Goal: Feedback & Contribution: Contribute content

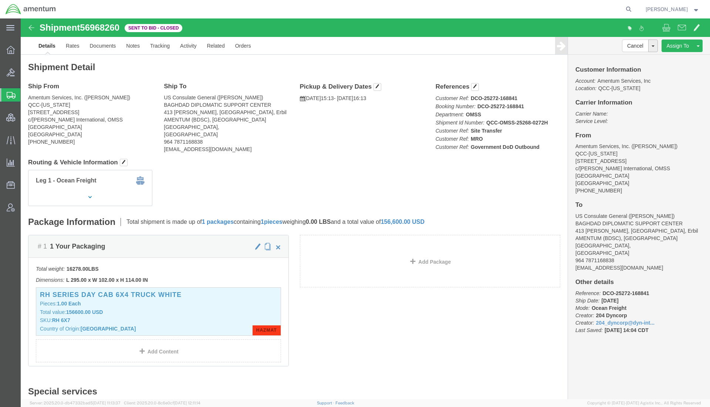
click at [677, 7] on span "[PERSON_NAME]" at bounding box center [666, 9] width 42 height 8
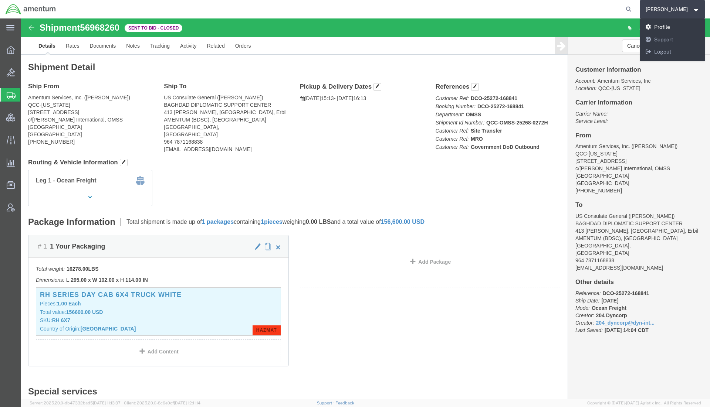
click at [662, 25] on link "Profile" at bounding box center [672, 27] width 65 height 13
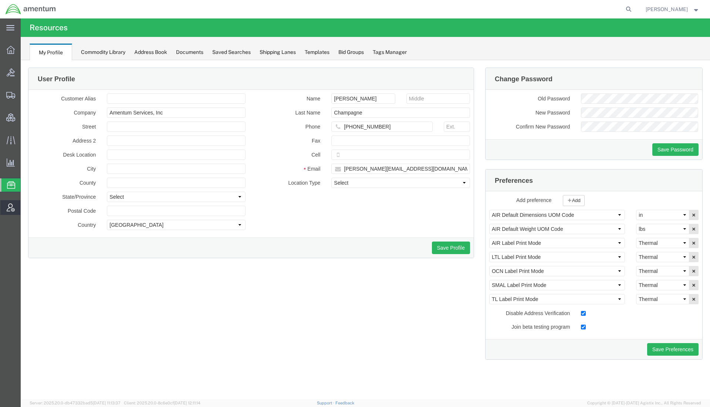
click at [26, 209] on span "Account Admin" at bounding box center [22, 207] width 5 height 15
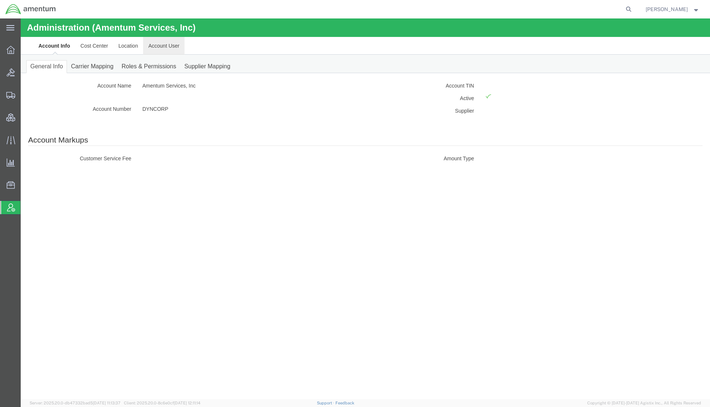
click at [164, 49] on link "Account User" at bounding box center [163, 46] width 41 height 18
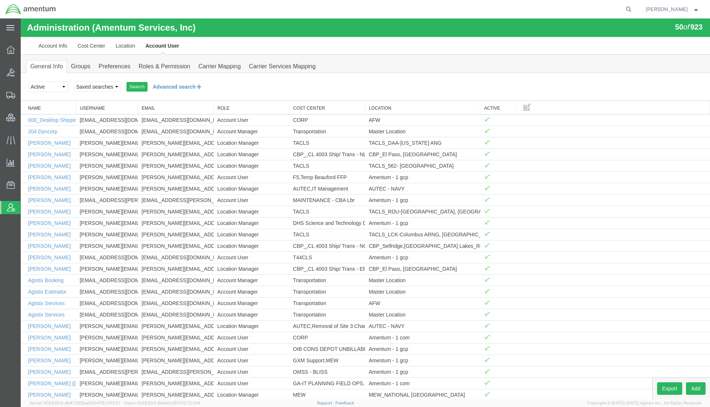
click at [169, 81] on button "Advanced search" at bounding box center [177, 87] width 60 height 13
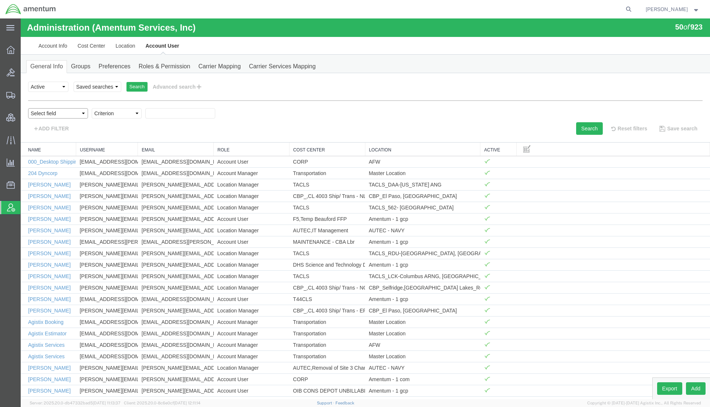
click at [75, 112] on select "Select field Cost Center Email Location Name Role Username" at bounding box center [58, 113] width 60 height 10
select select "personName"
click at [28, 108] on select "Select field Cost Center Email Location Name Role Username" at bounding box center [58, 113] width 60 height 10
click at [116, 117] on select "Criterion contains does not contain is is blank is not blank starts with" at bounding box center [117, 113] width 50 height 10
select select "contains"
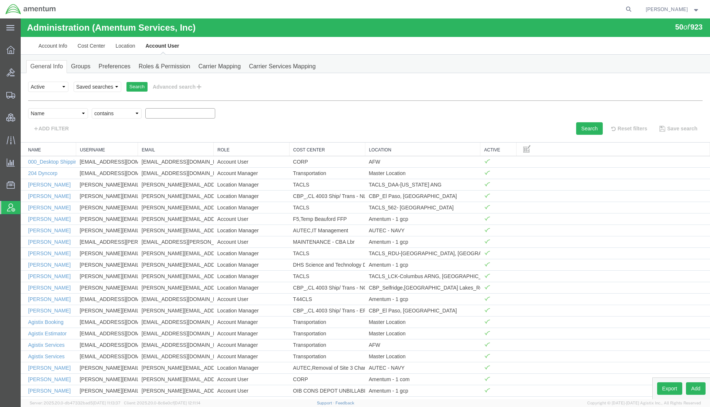
click at [92, 108] on select "Criterion contains does not contain is is blank is not blank starts with" at bounding box center [117, 113] width 50 height 10
click at [164, 117] on input "text" at bounding box center [180, 113] width 70 height 10
type input "champagne"
click at [593, 129] on button "Search" at bounding box center [589, 128] width 27 height 13
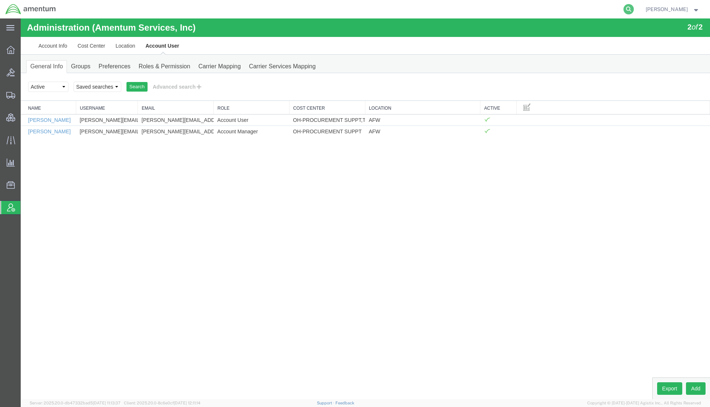
click at [628, 10] on icon at bounding box center [628, 9] width 10 height 10
paste input "57037337"
type input "57037337"
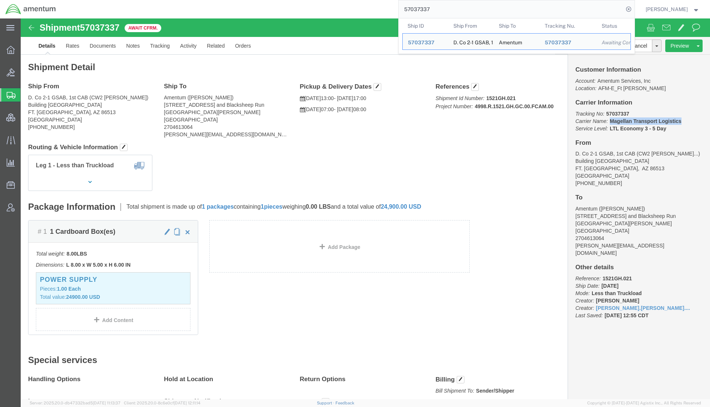
drag, startPoint x: 664, startPoint y: 104, endPoint x: 584, endPoint y: 104, distance: 80.2
click p "Tracking No: 57037337 Carrier Name: Magellan Transport Logistics Magellan Trans…"
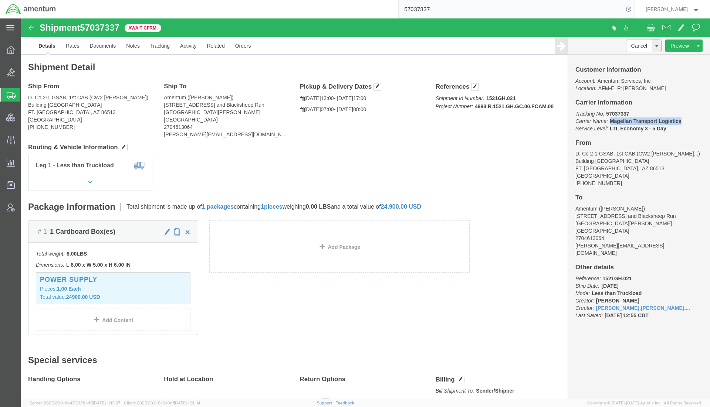
copy b "Magellan Transport Logistics"
click link "Activity"
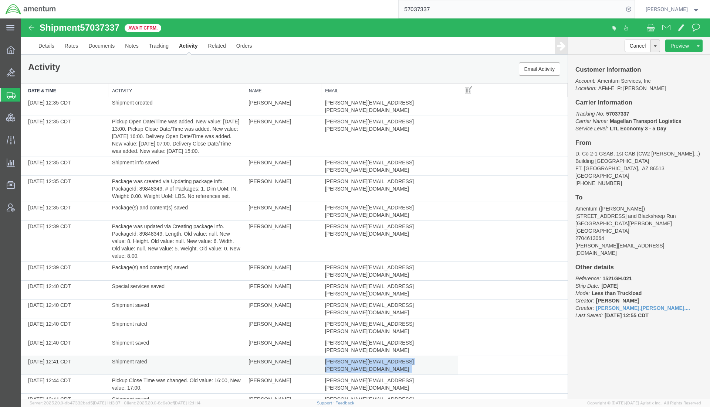
drag, startPoint x: 397, startPoint y: 311, endPoint x: 322, endPoint y: 313, distance: 75.1
click at [322, 356] on td "[PERSON_NAME][EMAIL_ADDRESS][PERSON_NAME][DOMAIN_NAME]" at bounding box center [389, 365] width 137 height 19
copy td "[PERSON_NAME][EMAIL_ADDRESS][PERSON_NAME][DOMAIN_NAME]"
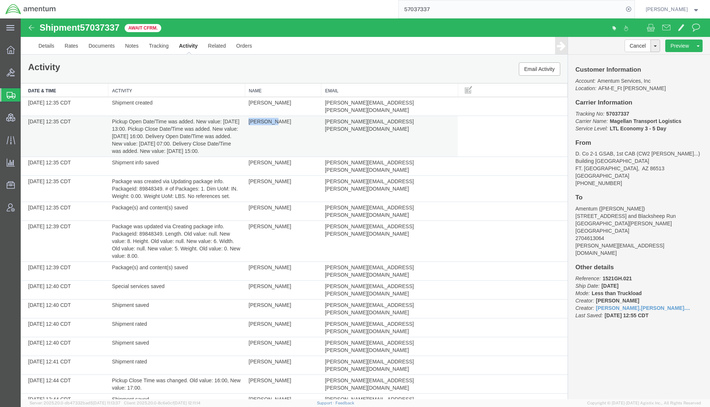
drag, startPoint x: 266, startPoint y: 116, endPoint x: 247, endPoint y: 115, distance: 19.6
click at [247, 116] on td "[PERSON_NAME]" at bounding box center [283, 136] width 76 height 41
copy td "[PERSON_NAME]"
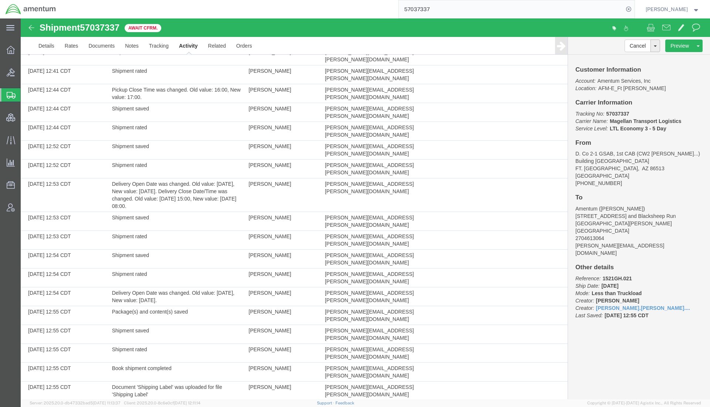
scroll to position [331, 0]
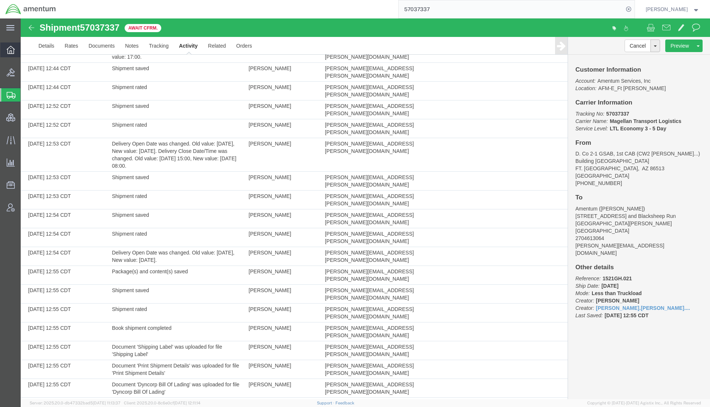
click at [26, 43] on span "Overview" at bounding box center [22, 50] width 5 height 15
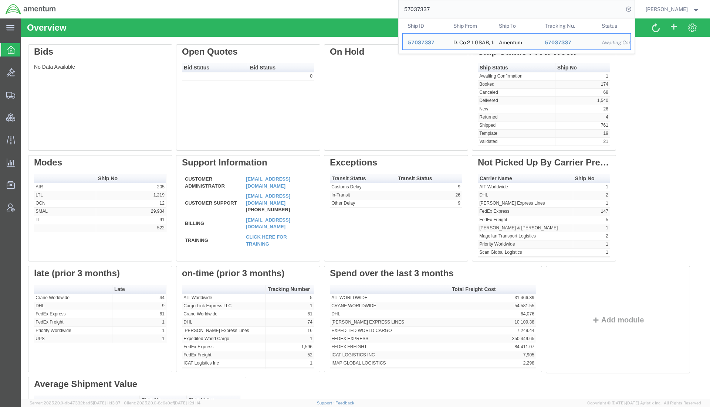
click at [457, 12] on input "57037337" at bounding box center [510, 9] width 225 height 18
click at [421, 41] on span "57037337" at bounding box center [421, 43] width 27 height 6
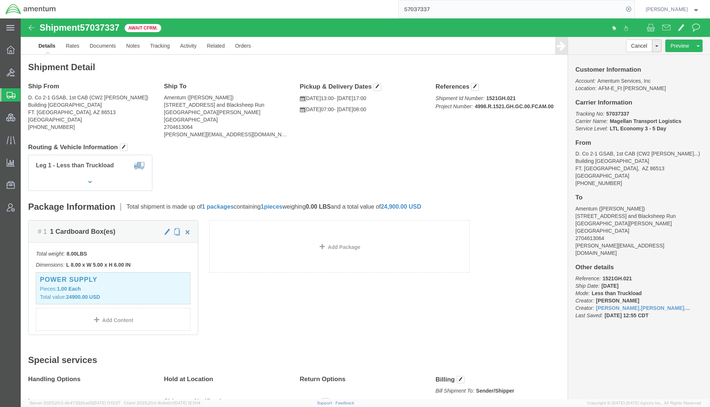
click div "Leg 1 - Less than Truckload"
click at [26, 206] on span "Account Admin" at bounding box center [22, 207] width 5 height 15
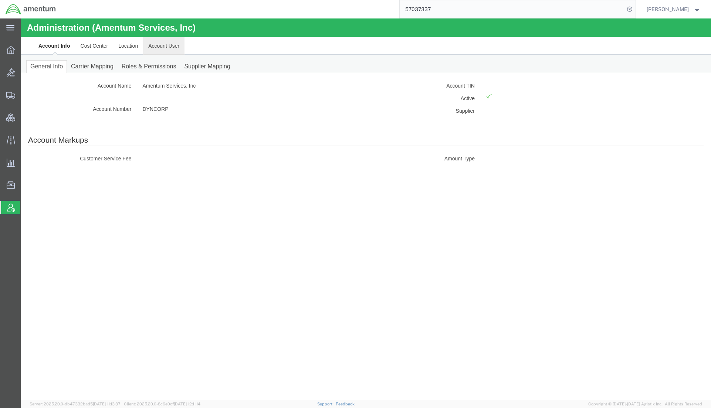
click at [169, 48] on link "Account User" at bounding box center [163, 46] width 41 height 18
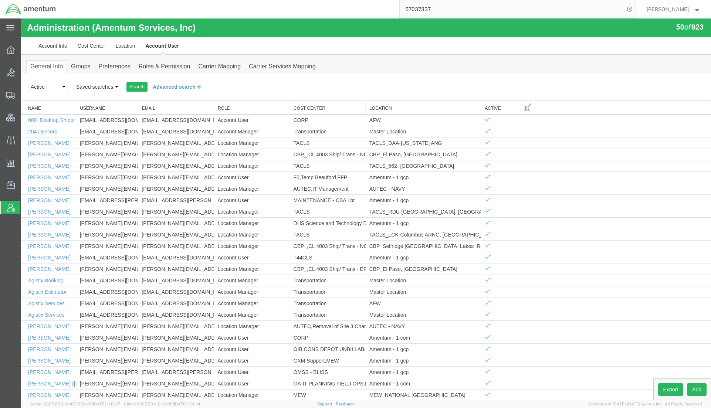
click at [190, 88] on button "Advanced search" at bounding box center [177, 87] width 60 height 13
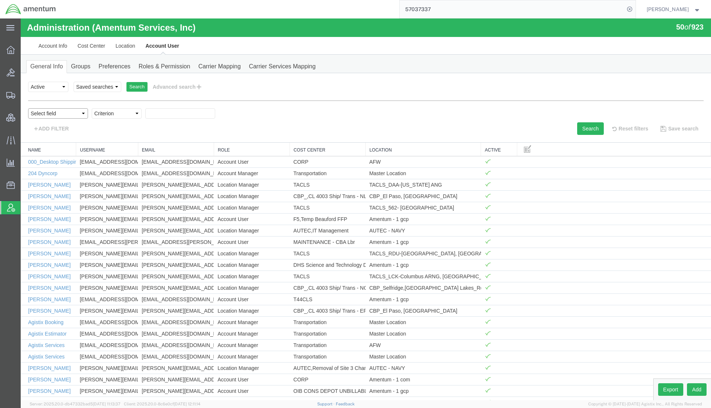
click at [71, 113] on select "Select field Cost Center Email Location Name Role Username" at bounding box center [58, 113] width 60 height 10
select select "personName"
click at [28, 108] on select "Select field Cost Center Email Location Name Role Username" at bounding box center [58, 113] width 60 height 10
click at [117, 119] on div "Select field Cost Center Email Location Name Role Username Criterion contains d…" at bounding box center [365, 115] width 675 height 14
click at [120, 117] on select "Criterion contains does not contain is is blank is not blank starts with" at bounding box center [117, 113] width 50 height 10
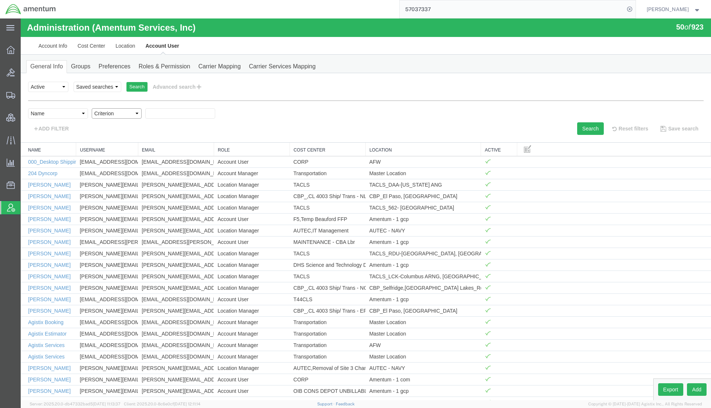
select select "contains"
click at [92, 108] on select "Criterion contains does not contain is is blank is not blank starts with" at bounding box center [117, 113] width 50 height 10
click at [181, 113] on input "text" at bounding box center [180, 113] width 70 height 10
type input "champagne"
click at [581, 127] on button "Search" at bounding box center [590, 128] width 27 height 13
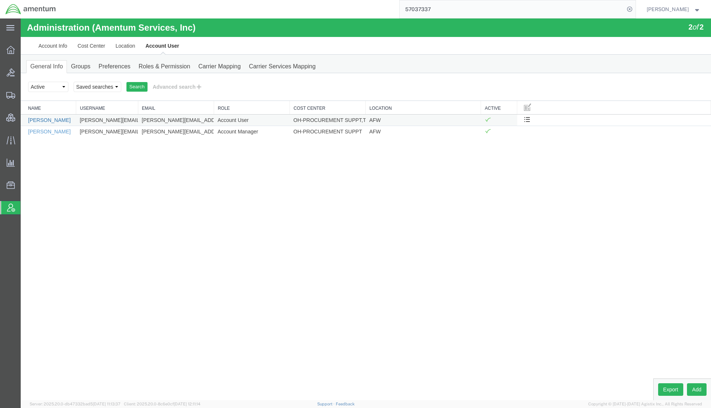
click at [33, 119] on link "[PERSON_NAME]" at bounding box center [49, 120] width 43 height 6
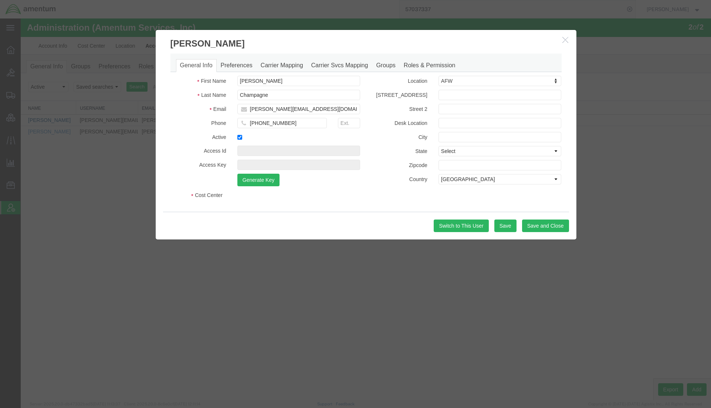
select select "COSTCENTER"
select select "DEPARTMENT"
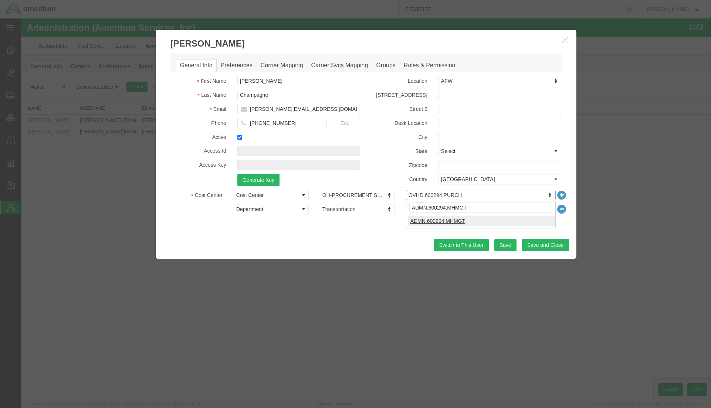
type input "ADMN.600294.MHMGT"
click at [532, 244] on button "Save and Close" at bounding box center [545, 245] width 47 height 13
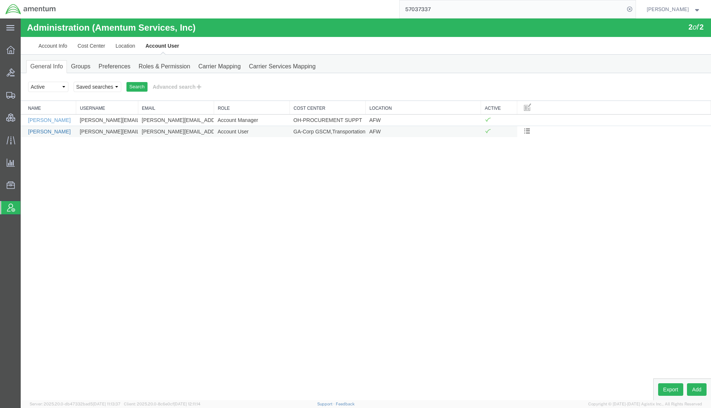
click at [47, 132] on link "[PERSON_NAME]" at bounding box center [49, 132] width 43 height 6
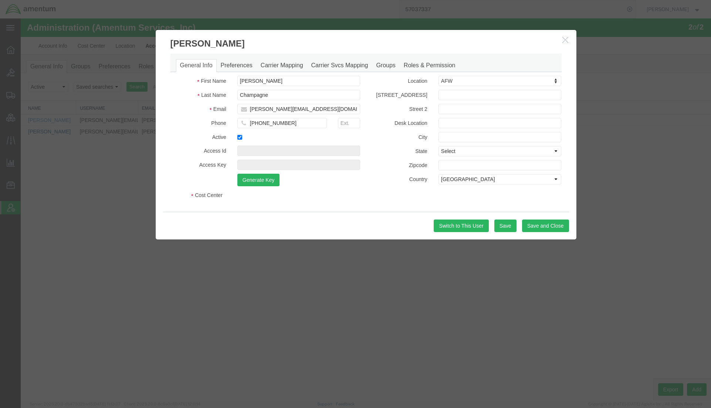
select select "COSTCENTER"
select select "DEPARTMENT"
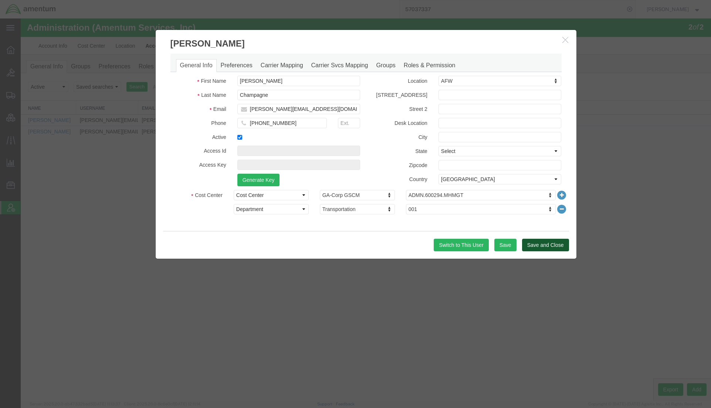
click at [542, 247] on button "Save and Close" at bounding box center [545, 245] width 47 height 13
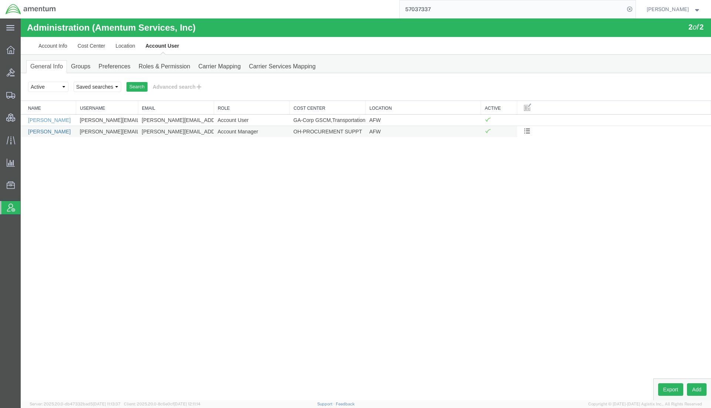
click at [59, 133] on link "[PERSON_NAME]" at bounding box center [49, 132] width 43 height 6
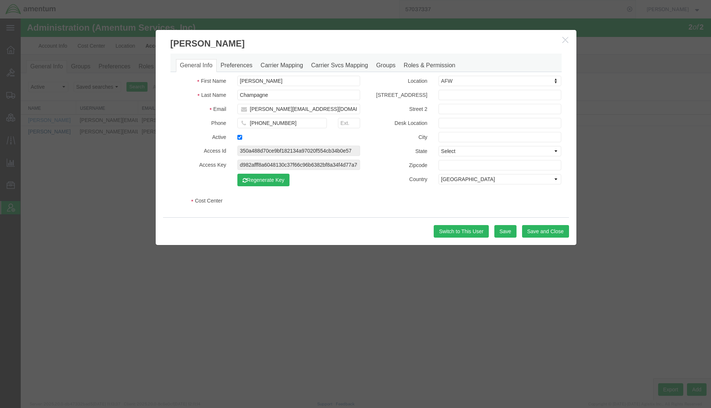
select select "COSTCENTER"
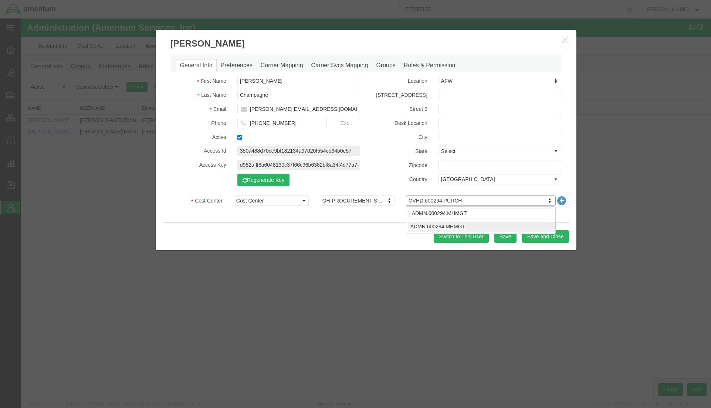
type input "ADMN.600294.MHMGT"
click at [552, 239] on button "Save and Close" at bounding box center [545, 236] width 47 height 13
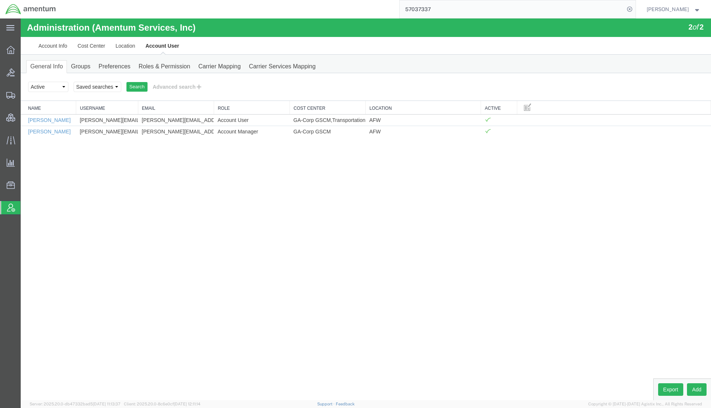
click at [673, 10] on span "[PERSON_NAME]" at bounding box center [668, 9] width 42 height 8
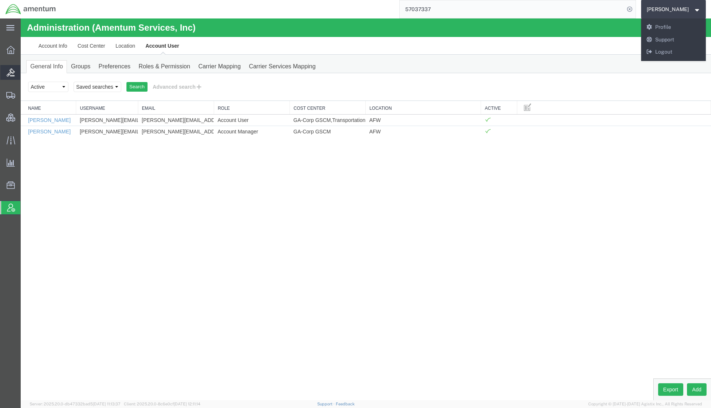
click at [26, 94] on span "Shipments" at bounding box center [22, 95] width 5 height 15
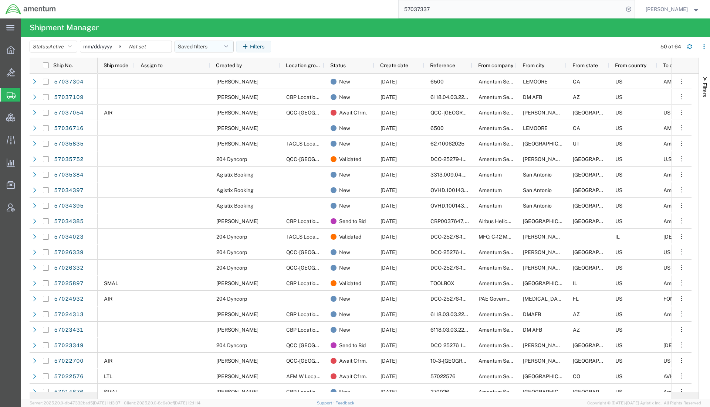
click at [193, 48] on button "Saved filters" at bounding box center [203, 47] width 59 height 12
click at [211, 92] on span "Active DCI shipments" at bounding box center [224, 93] width 97 height 14
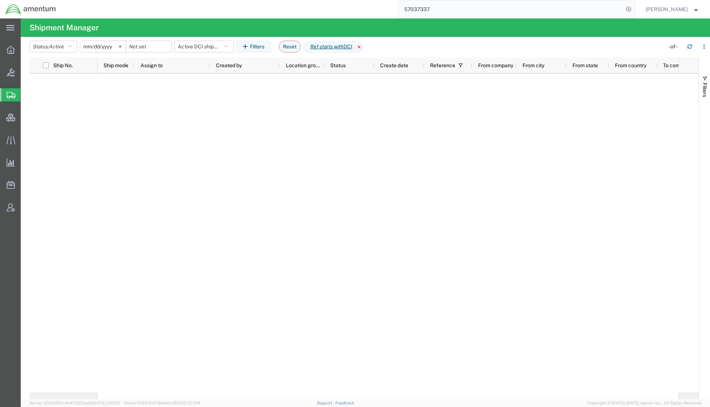
click at [364, 47] on icon at bounding box center [359, 47] width 9 height 12
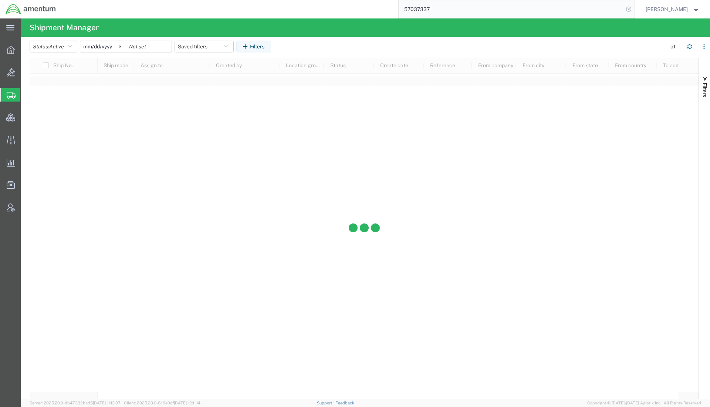
click at [629, 9] on icon at bounding box center [628, 9] width 10 height 10
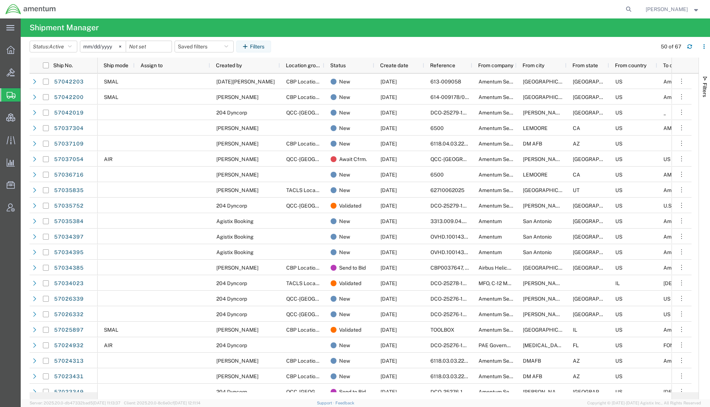
click at [298, 4] on div at bounding box center [347, 9] width 573 height 18
click at [624, 8] on icon at bounding box center [628, 9] width 10 height 10
paste input "391429601955"
type input "391429601955"
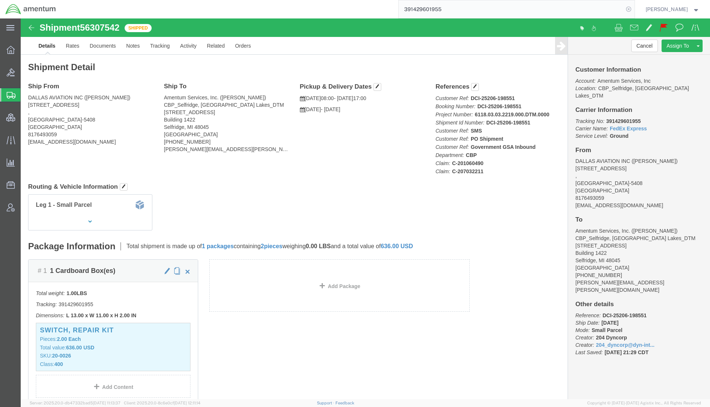
click at [626, 10] on icon at bounding box center [628, 9] width 10 height 10
click at [26, 99] on span "Shipments" at bounding box center [23, 95] width 6 height 15
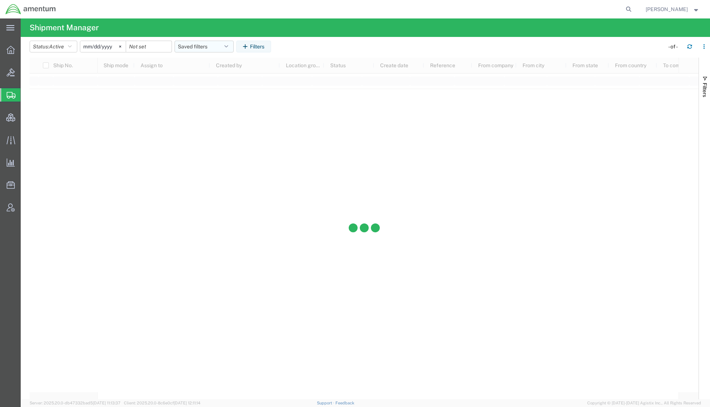
click at [203, 48] on button "Saved filters" at bounding box center [203, 47] width 59 height 12
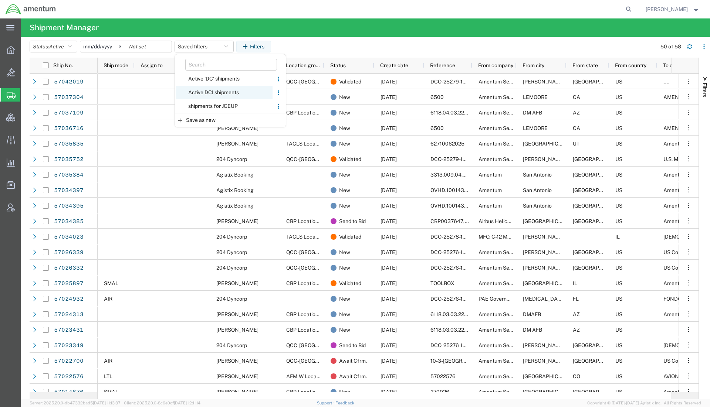
click at [205, 89] on span "Active DCI shipments" at bounding box center [224, 93] width 97 height 14
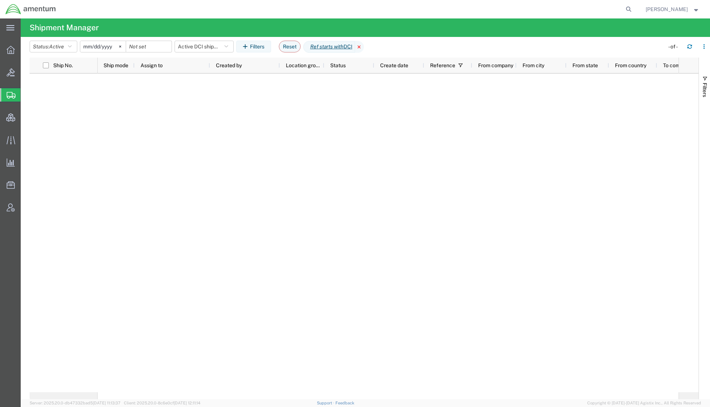
click at [363, 48] on icon at bounding box center [359, 47] width 9 height 12
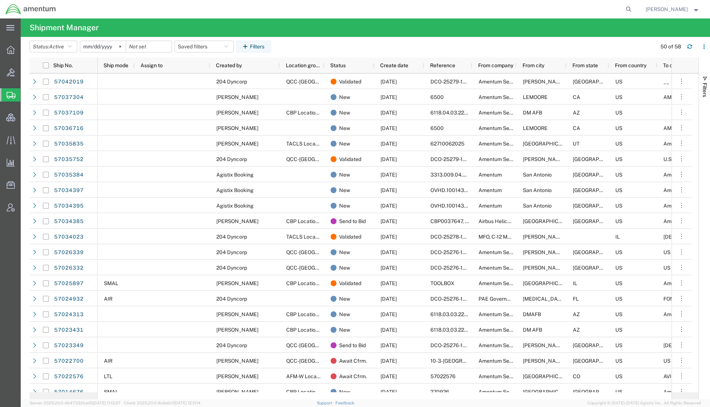
click at [694, 9] on strong "button" at bounding box center [696, 9] width 7 height 3
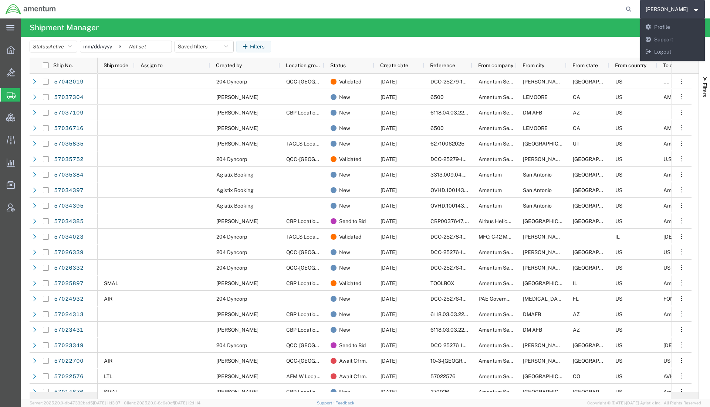
click at [546, 27] on agx-page-header "Shipment Manager" at bounding box center [365, 27] width 689 height 18
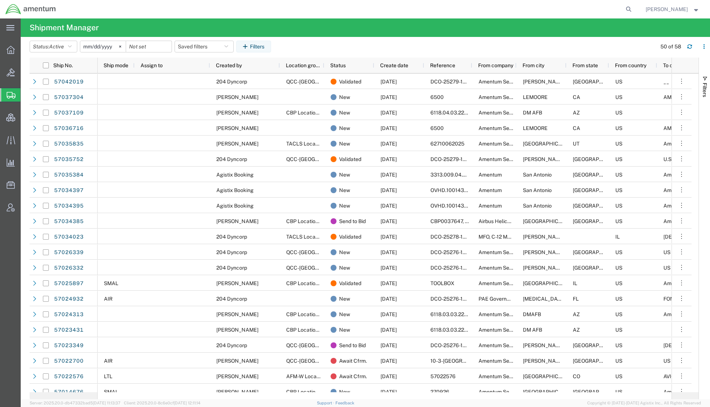
click at [26, 95] on span "Shipments" at bounding box center [23, 95] width 6 height 15
click at [26, 206] on span "Account Admin" at bounding box center [22, 207] width 5 height 15
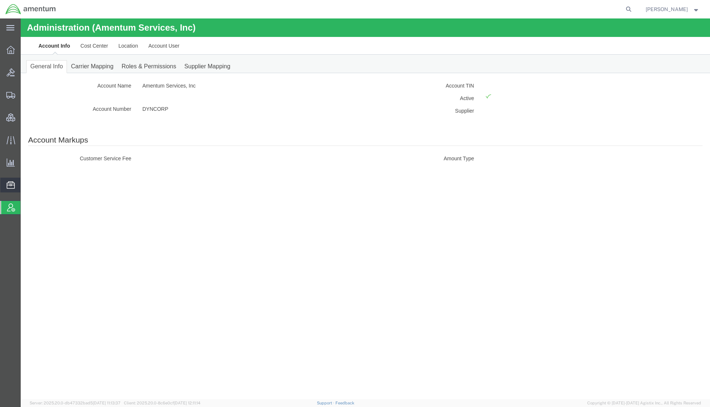
click at [0, 0] on span "Documents" at bounding box center [0, 0] width 0 height 0
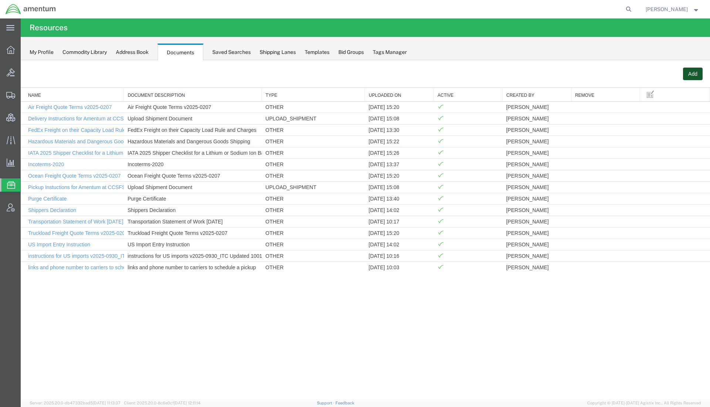
click at [685, 73] on button "Add" at bounding box center [693, 74] width 20 height 13
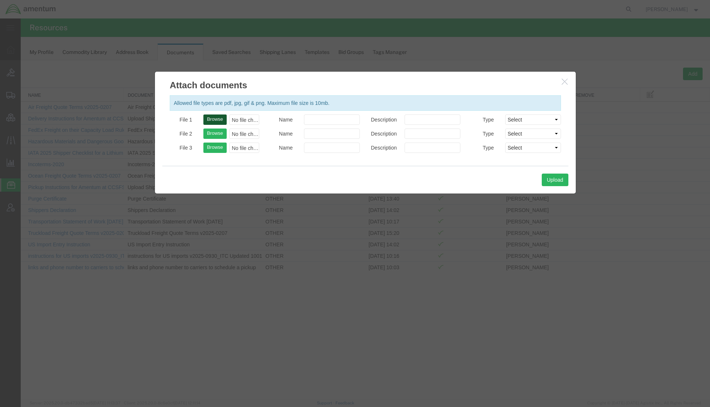
click at [220, 121] on button "Browse" at bounding box center [214, 120] width 23 height 10
type input "C:\fakepath\Imap Global Logistics - Capabilities Statement.pdf"
click at [344, 118] on input "Name" at bounding box center [332, 120] width 56 height 10
paste input "Imap Global Logistics - Capabilities Statement"
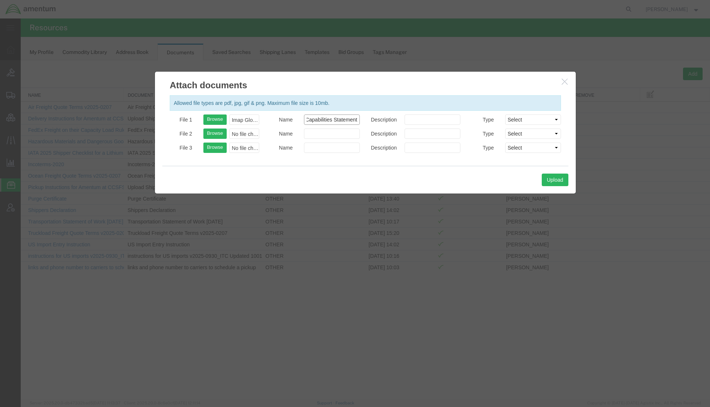
type input "Imap Global Logistics - Capabilities Statement"
click at [441, 119] on input "Description" at bounding box center [432, 120] width 56 height 10
paste input "Imap Global Logistics - Capabilities Statement"
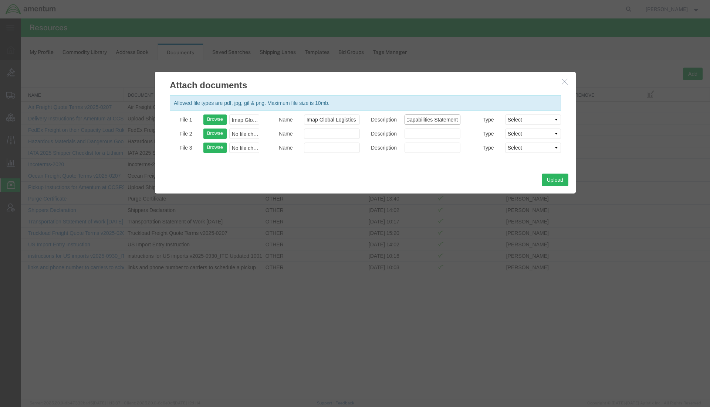
type input "Imap Global Logistics - Capabilities Statement"
drag, startPoint x: 508, startPoint y: 120, endPoint x: 518, endPoint y: 121, distance: 9.2
click at [508, 120] on select "Select AWB Label Bill of Lading/Air Waybill Certificate of Origin (English) Cla…" at bounding box center [533, 120] width 56 height 10
select select "OTHER"
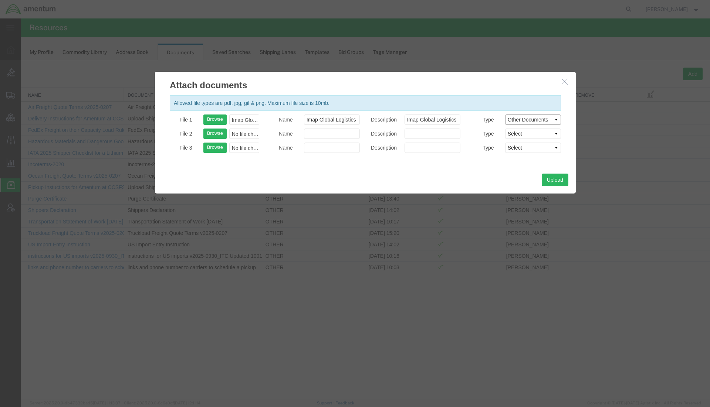
click at [505, 115] on select "Select AWB Label Bill of Lading/Air Waybill Certificate of Origin (English) Cla…" at bounding box center [533, 120] width 56 height 10
click at [554, 178] on button "Upload" at bounding box center [555, 180] width 27 height 13
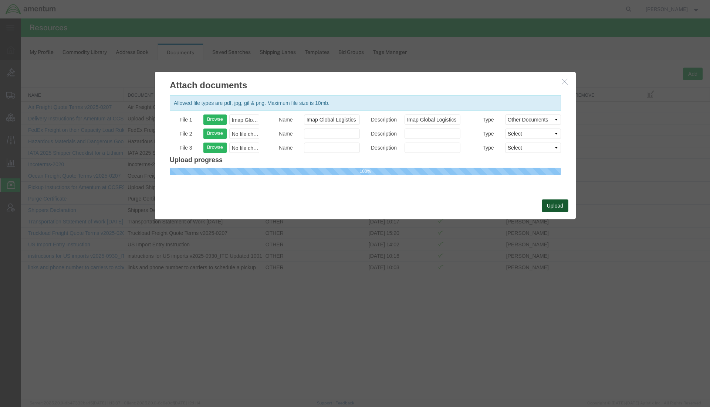
select select
